Goal: Find specific page/section: Find specific page/section

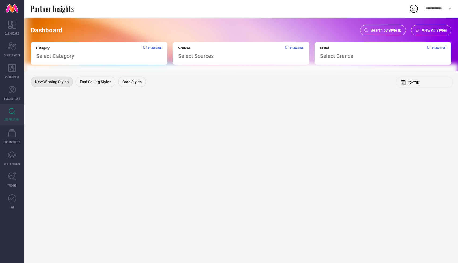
click at [373, 29] on span "Search by Style ID" at bounding box center [386, 30] width 31 height 4
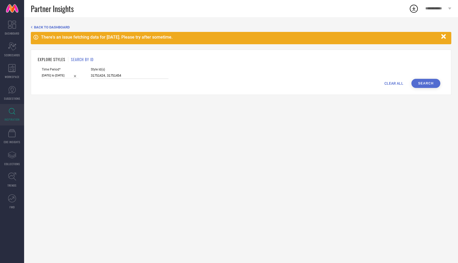
drag, startPoint x: 115, startPoint y: 74, endPoint x: 82, endPoint y: 75, distance: 32.4
click at [83, 75] on div "Time Period* [DATE] to [DATE] Style Id(s) 31751424, 31751454" at bounding box center [241, 72] width 399 height 11
click at [427, 80] on button "Search" at bounding box center [425, 83] width 29 height 9
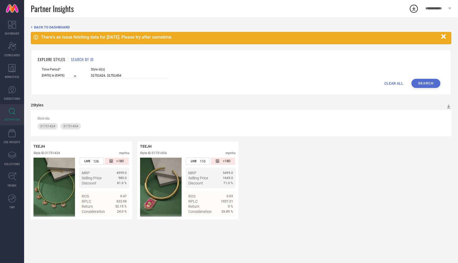
click at [444, 34] on icon "button" at bounding box center [443, 36] width 7 height 7
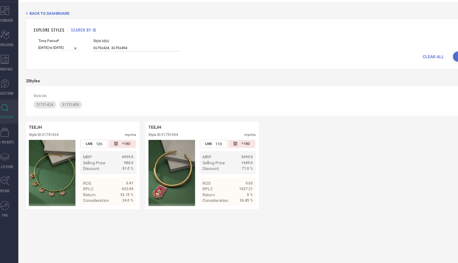
drag, startPoint x: 118, startPoint y: 59, endPoint x: 82, endPoint y: 58, distance: 35.9
click at [82, 58] on div "Time Period* [DATE] to [DATE] Style Id(s) 31751424, 31751454" at bounding box center [241, 55] width 399 height 11
paste input "4160638 34160634 26335406 35237830 35237838"
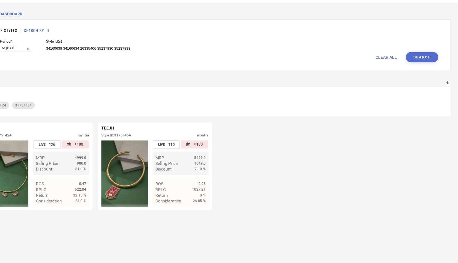
type input "34160638 34160634 26335406 35237830 35237838"
click at [430, 66] on button "Search" at bounding box center [425, 65] width 29 height 9
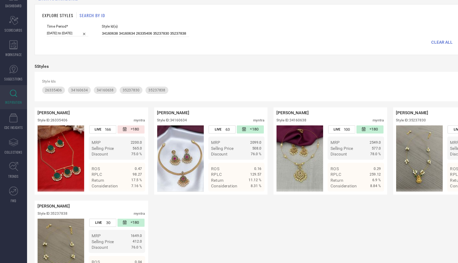
scroll to position [30, 0]
